Goal: Transaction & Acquisition: Purchase product/service

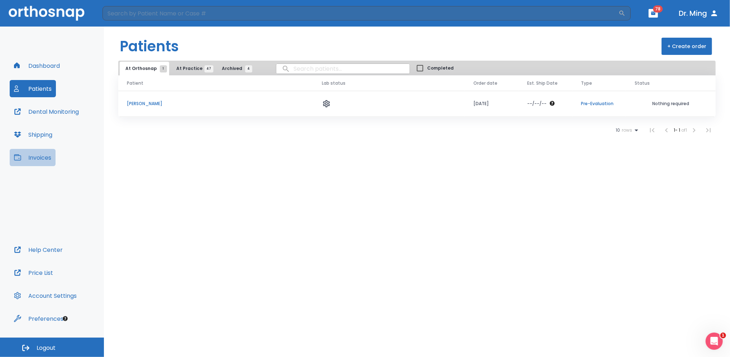
click at [32, 158] on button "Invoices" at bounding box center [33, 157] width 46 height 17
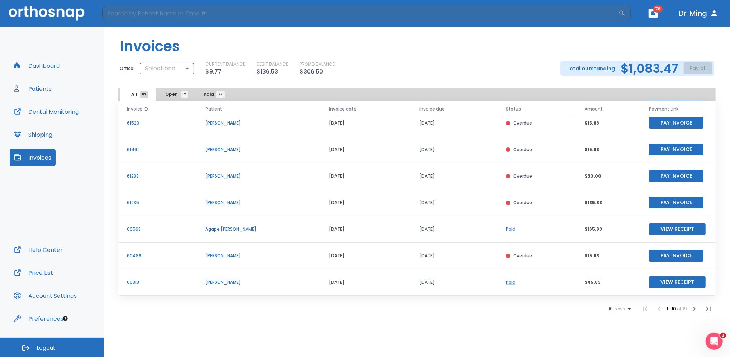
scroll to position [67, 0]
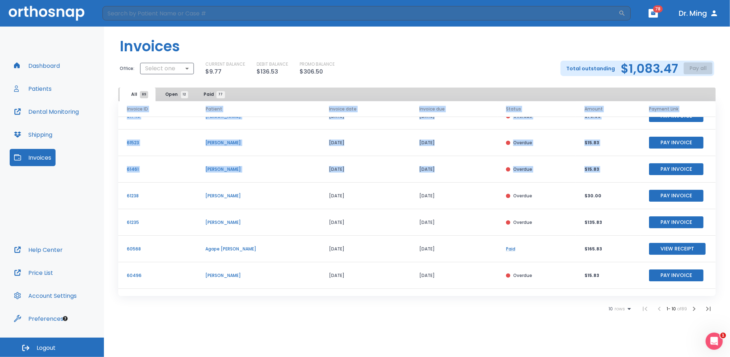
drag, startPoint x: 708, startPoint y: 167, endPoint x: 726, endPoint y: 239, distance: 74.4
click at [726, 239] on div "Invoice ID Patient Invoice date Invoice due Status Amount Payment Link 62276 [P…" at bounding box center [417, 208] width 626 height 215
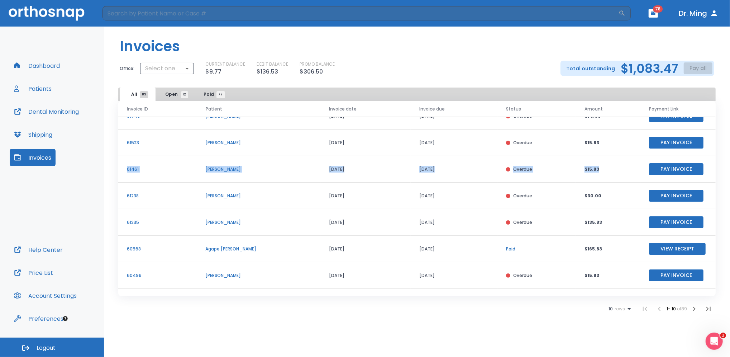
drag, startPoint x: 628, startPoint y: 156, endPoint x: 641, endPoint y: 148, distance: 15.1
click at [641, 148] on tbody "62276 [PERSON_NAME] [DATE] [DATE] Open $315.80 Pay Invoice 61649 [PERSON_NAME] …" at bounding box center [417, 182] width 598 height 265
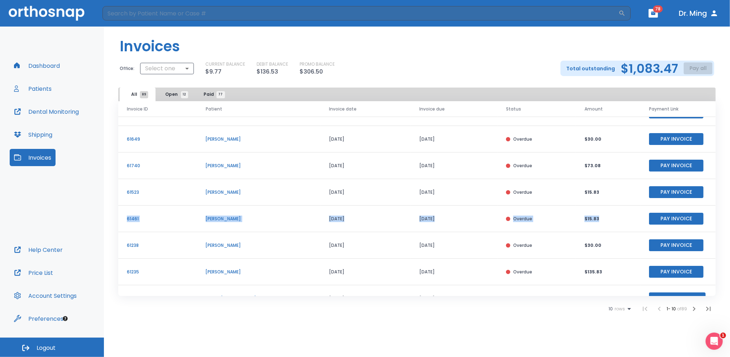
scroll to position [8, 0]
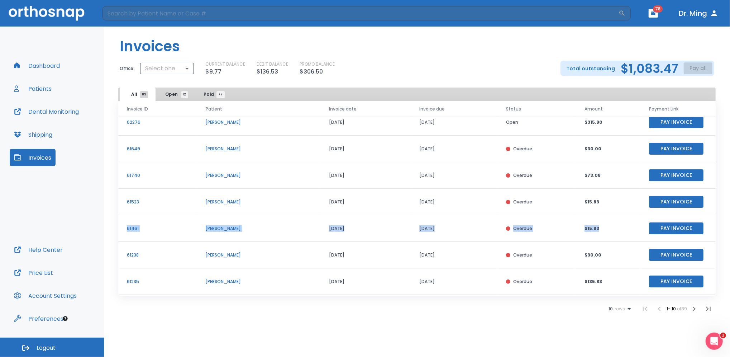
click at [662, 172] on button "Pay Invoice" at bounding box center [676, 175] width 54 height 12
